Goal: Task Accomplishment & Management: Complete application form

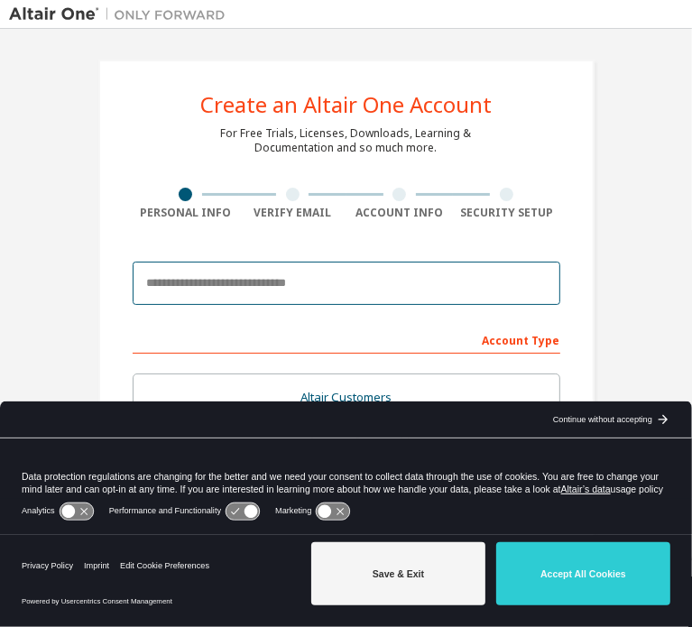
click at [198, 278] on input "email" at bounding box center [347, 283] width 428 height 43
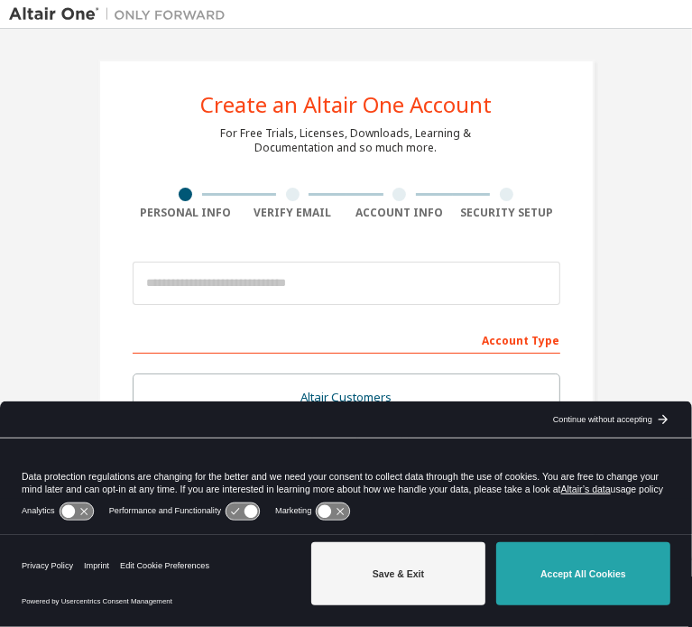
click at [548, 573] on button "Accept All Cookies" at bounding box center [583, 573] width 174 height 63
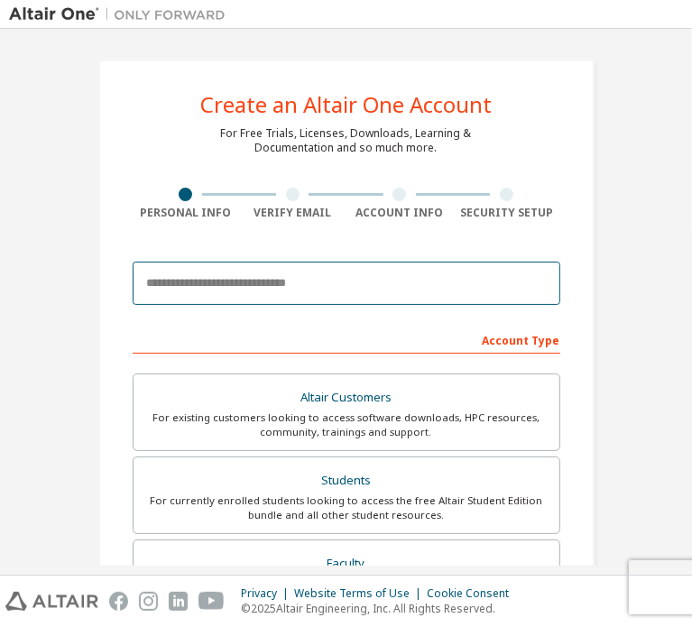
click at [239, 279] on input "email" at bounding box center [347, 283] width 428 height 43
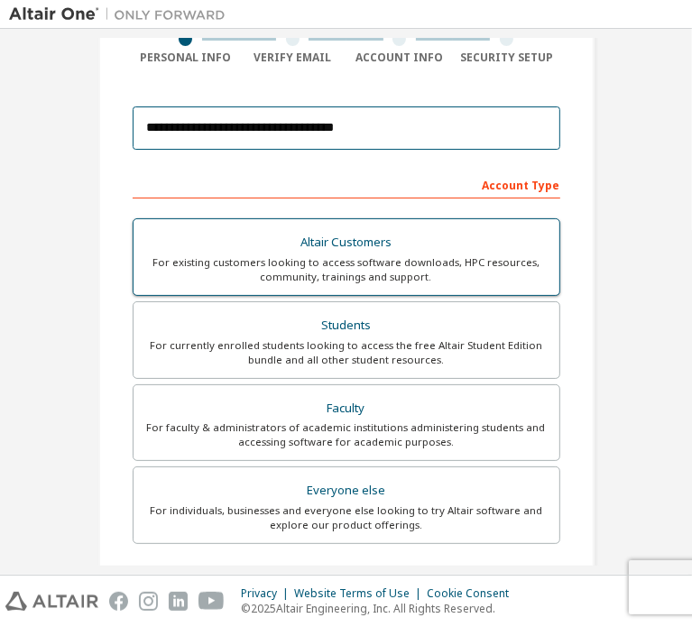
scroll to position [157, 0]
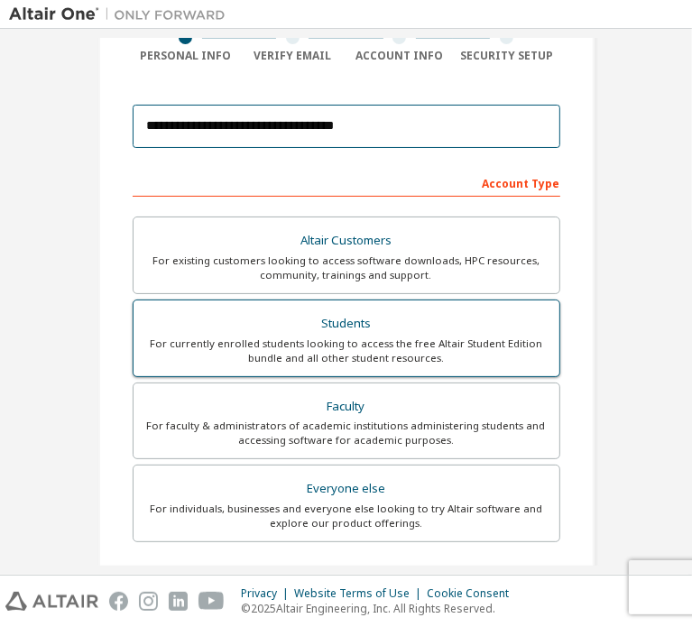
type input "**********"
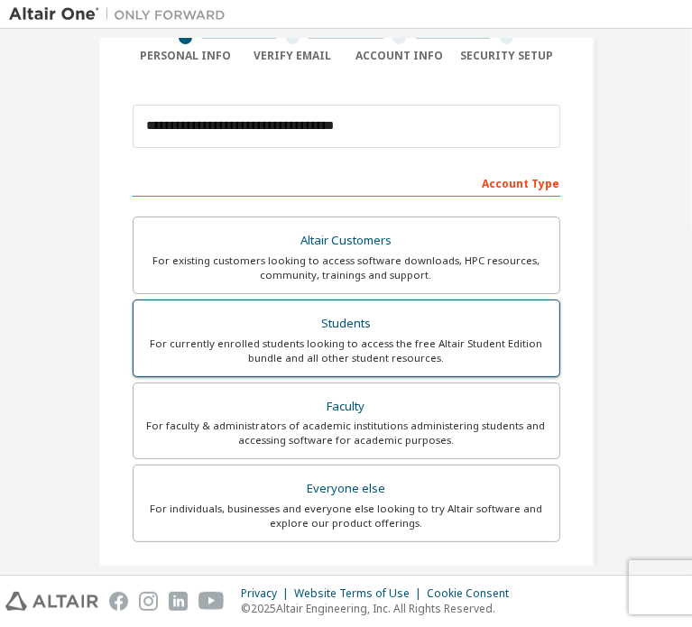
click at [256, 327] on div "Students" at bounding box center [346, 323] width 404 height 25
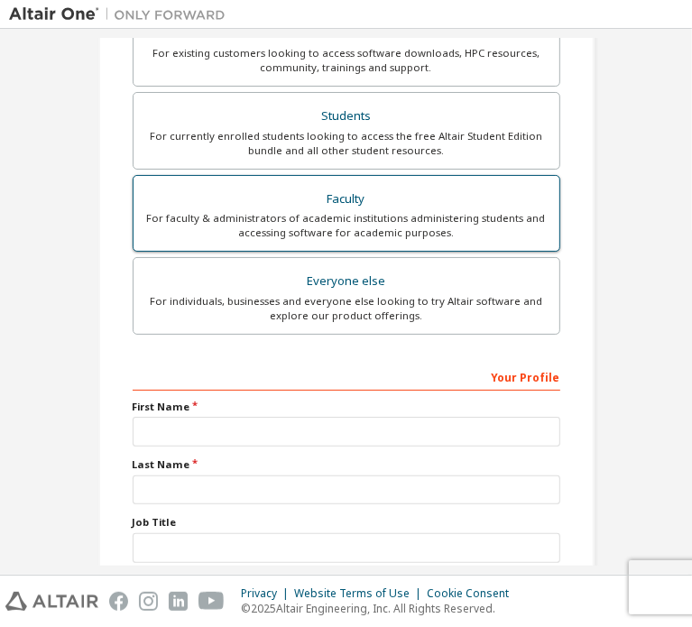
scroll to position [411, 0]
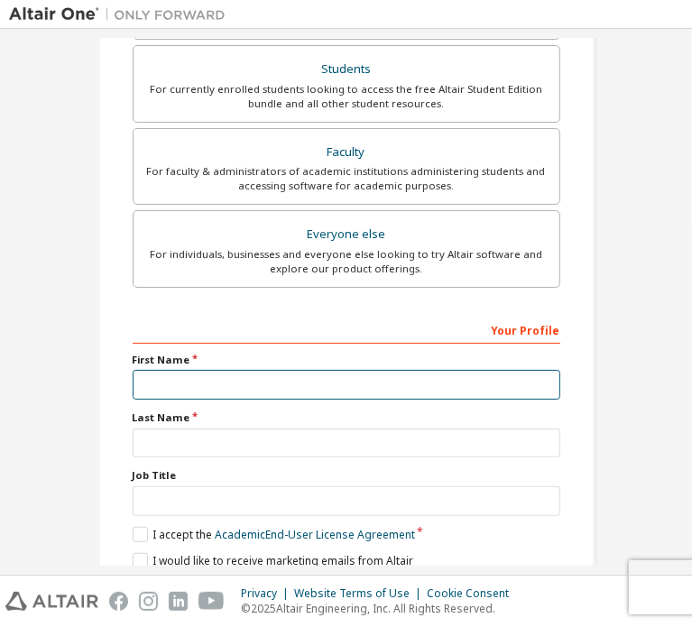
click at [249, 382] on input "text" at bounding box center [347, 385] width 428 height 30
type input "*****"
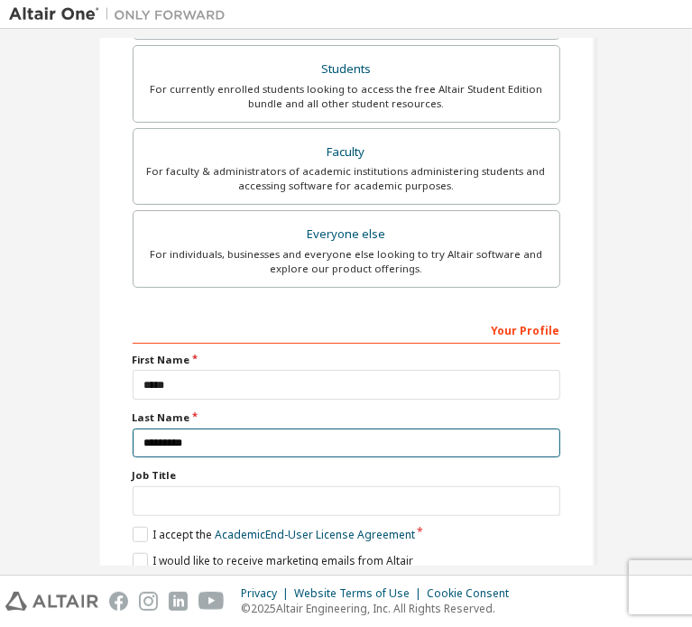
type input "*********"
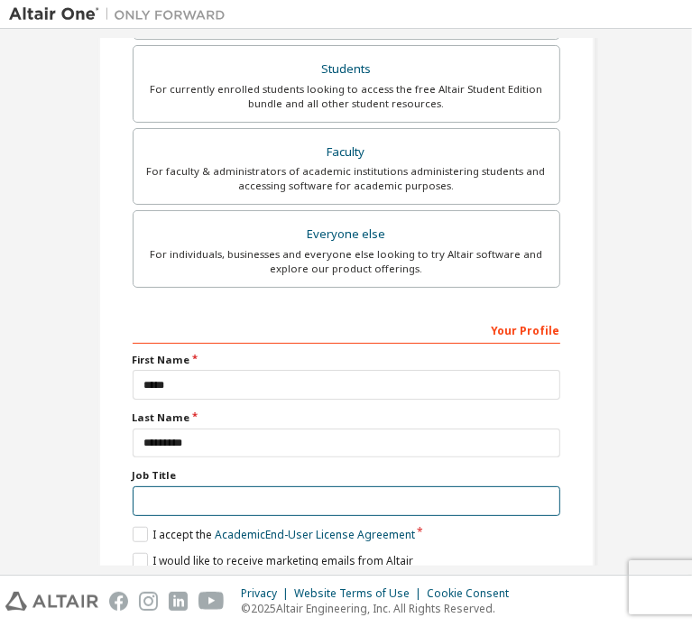
click at [249, 486] on input "text" at bounding box center [347, 501] width 428 height 30
type input "*******"
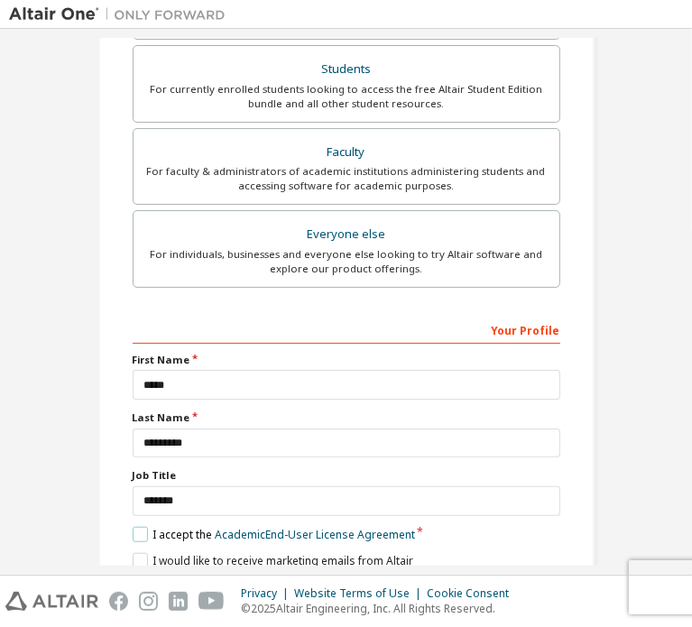
click at [133, 527] on label "I accept the Academic End-User License Agreement" at bounding box center [274, 534] width 282 height 15
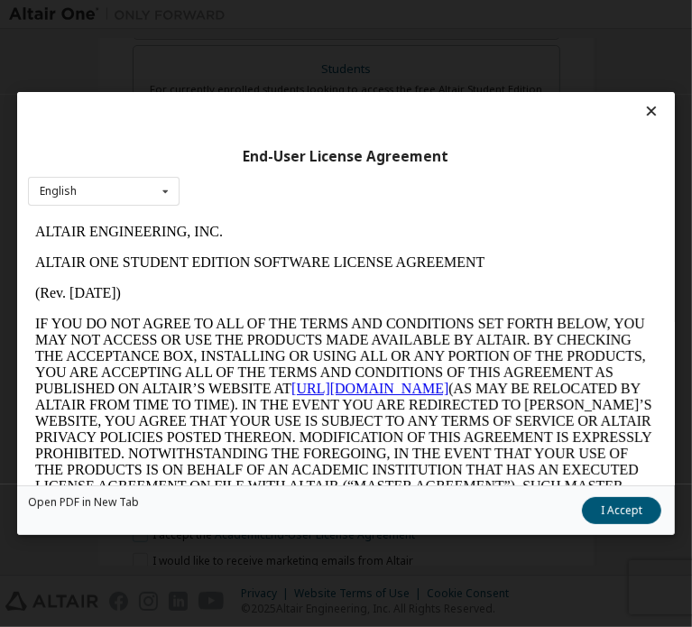
scroll to position [0, 0]
click at [177, 180] on icon at bounding box center [165, 192] width 23 height 28
click at [179, 205] on div "English" at bounding box center [104, 219] width 150 height 29
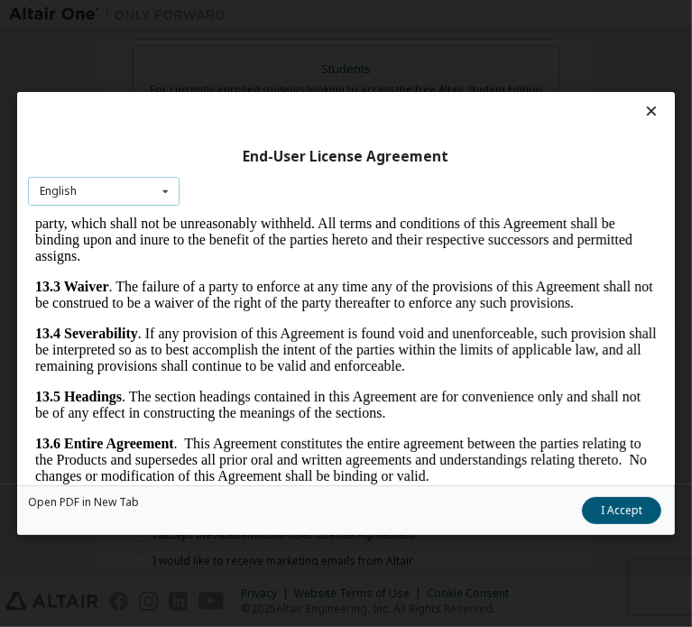
scroll to position [40, 0]
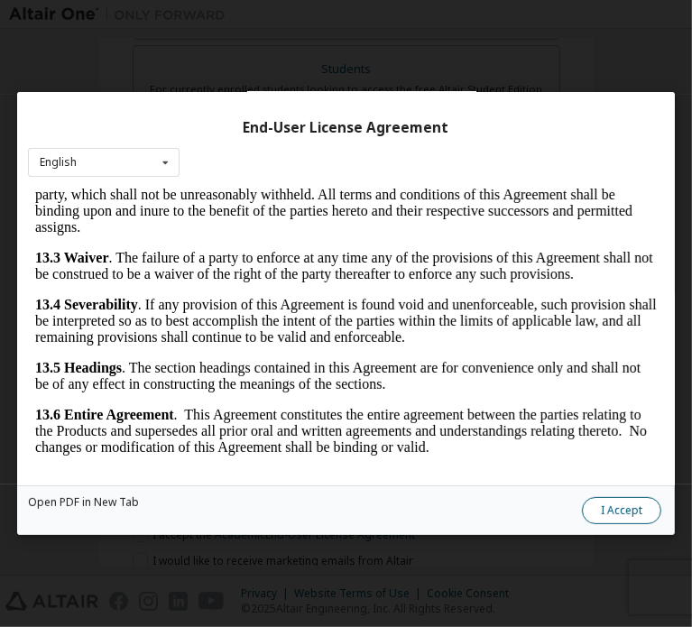
click at [582, 511] on button "I Accept" at bounding box center [621, 510] width 79 height 27
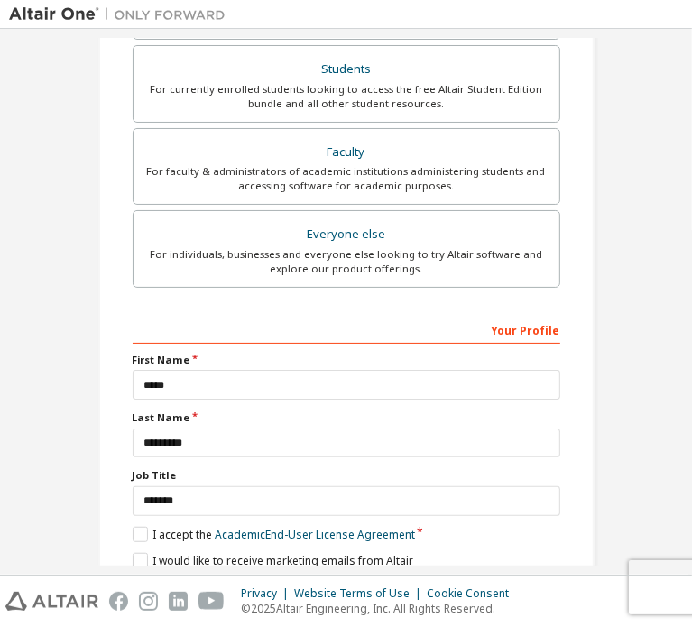
click at [344, 579] on button "Next" at bounding box center [345, 592] width 95 height 27
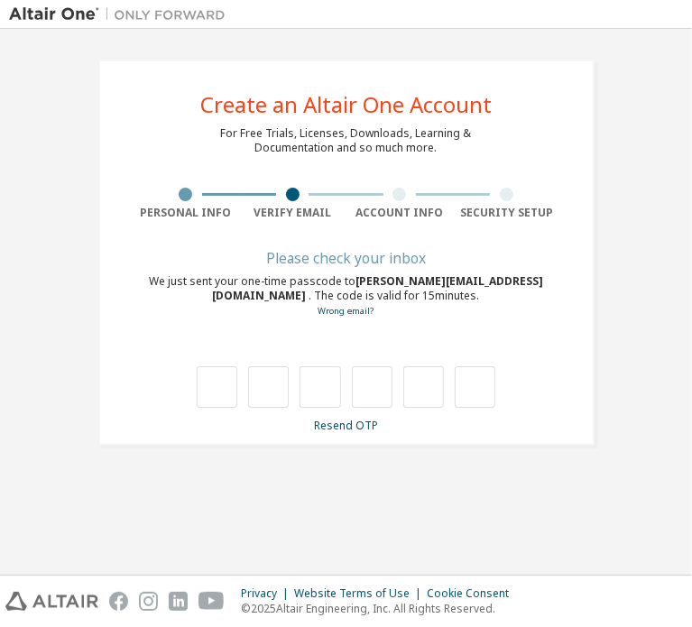
scroll to position [0, 0]
click at [231, 374] on input "text" at bounding box center [217, 386] width 41 height 41
type input "*"
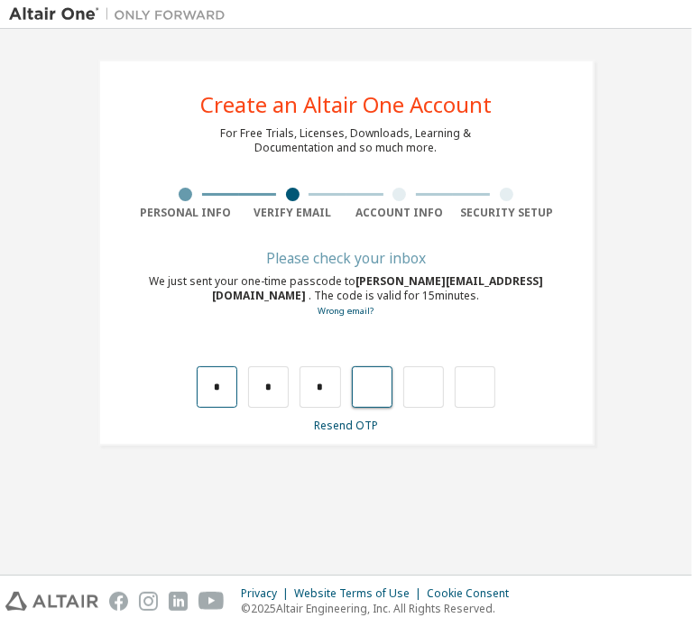
type input "*"
